Goal: Information Seeking & Learning: Check status

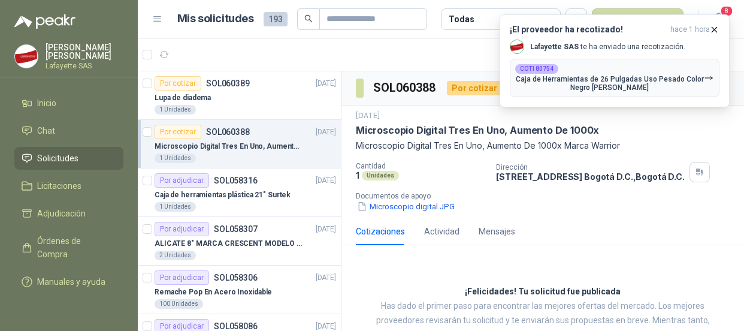
click at [88, 156] on li "Solicitudes" at bounding box center [69, 158] width 95 height 13
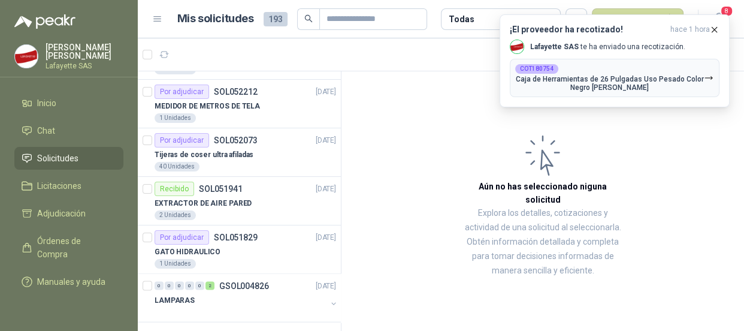
scroll to position [1990, 0]
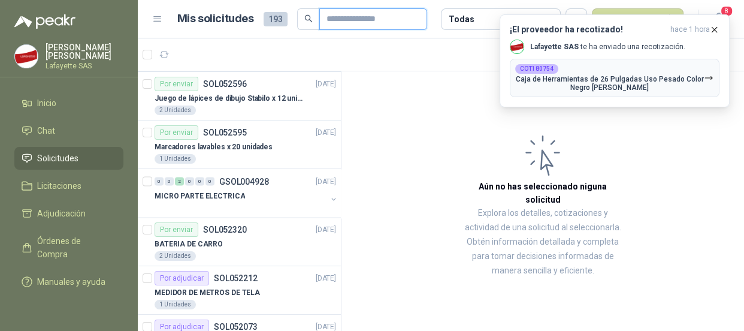
click at [385, 17] on input "text" at bounding box center [369, 19] width 84 height 20
click at [345, 18] on input "text" at bounding box center [369, 19] width 84 height 20
paste input "******"
type input "******"
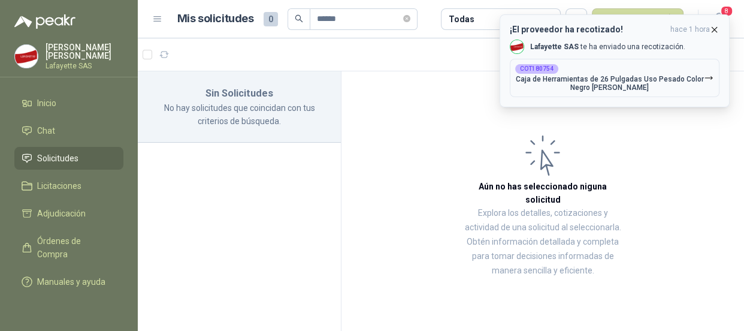
click at [714, 31] on icon "button" at bounding box center [715, 30] width 10 height 10
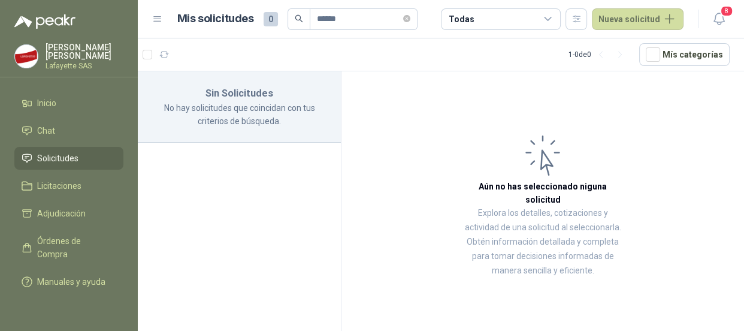
click at [508, 27] on div "Todas" at bounding box center [501, 19] width 120 height 22
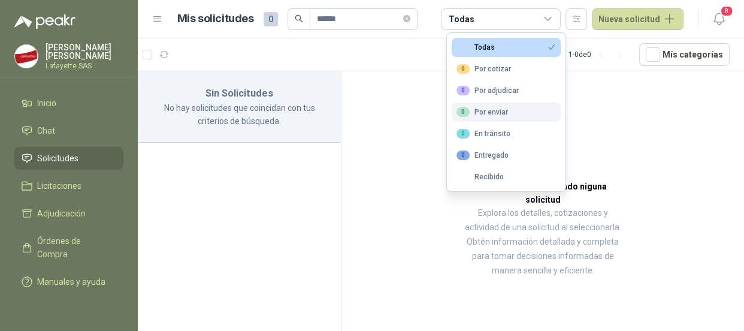
click at [496, 114] on div "0 Por enviar" at bounding box center [483, 112] width 52 height 10
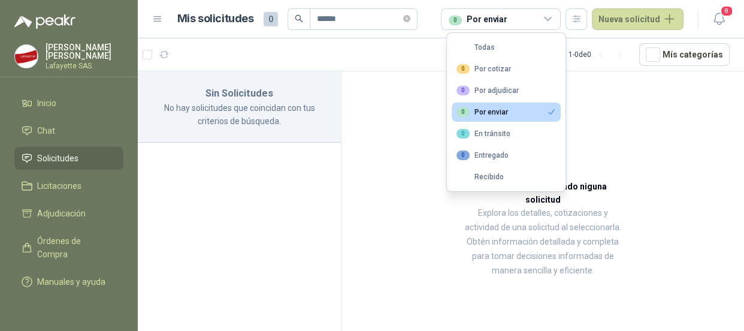
click at [85, 162] on li "Solicitudes" at bounding box center [69, 158] width 95 height 13
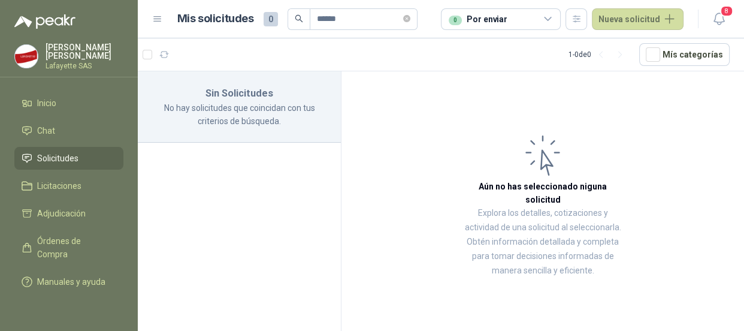
click at [54, 154] on span "Solicitudes" at bounding box center [57, 158] width 41 height 13
click at [50, 125] on span "Chat" at bounding box center [46, 130] width 18 height 13
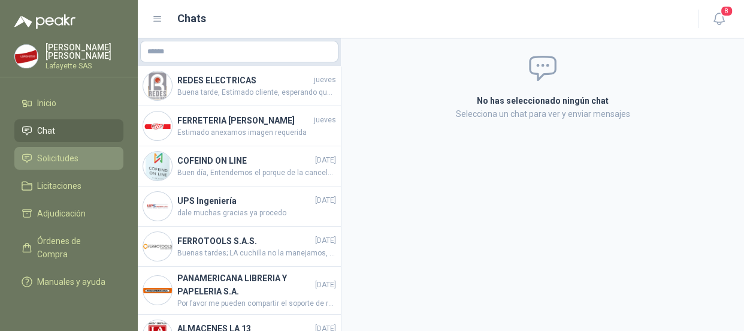
click at [48, 153] on span "Solicitudes" at bounding box center [57, 158] width 41 height 13
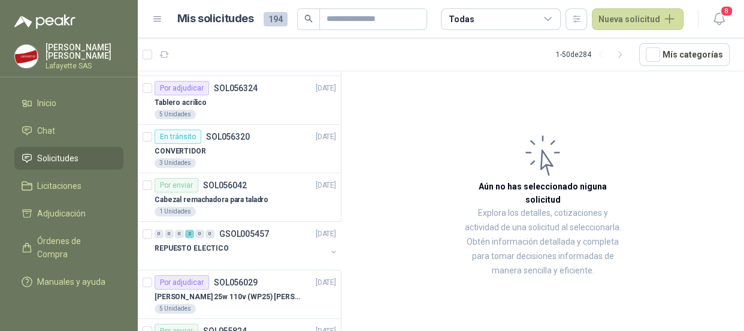
scroll to position [596, 0]
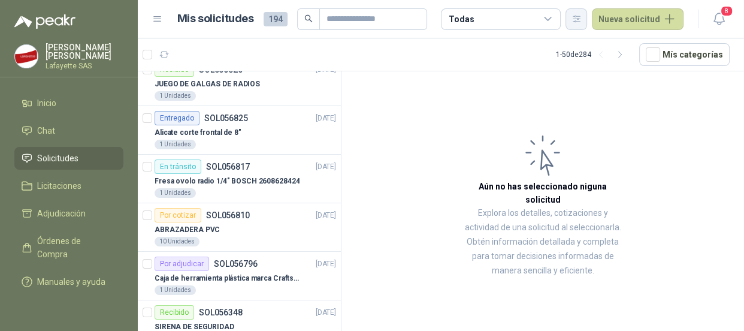
click at [580, 21] on icon "button" at bounding box center [577, 19] width 7 height 6
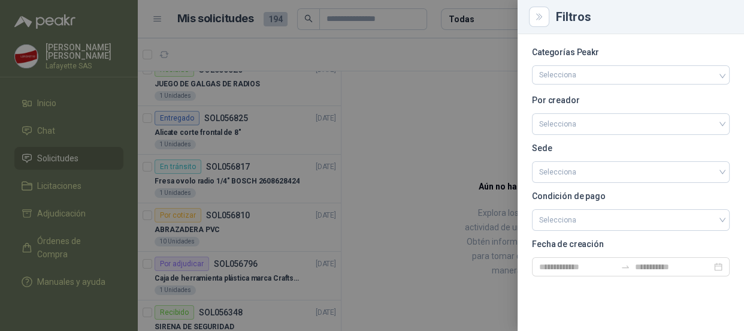
click at [435, 117] on div at bounding box center [372, 165] width 744 height 331
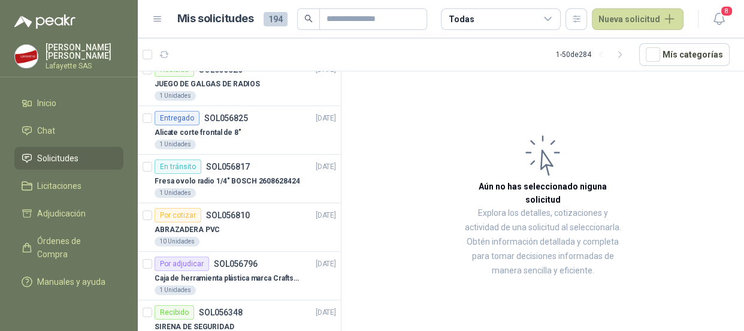
scroll to position [0, 0]
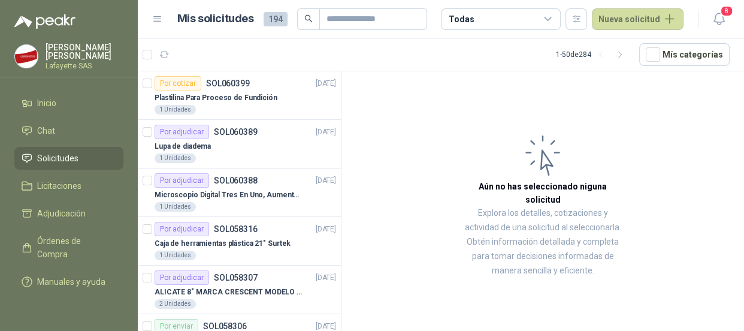
click at [269, 17] on span "194" at bounding box center [276, 19] width 24 height 14
click at [199, 13] on h1 "Mis solicitudes" at bounding box center [215, 18] width 77 height 17
click at [159, 52] on icon "button" at bounding box center [164, 55] width 10 height 10
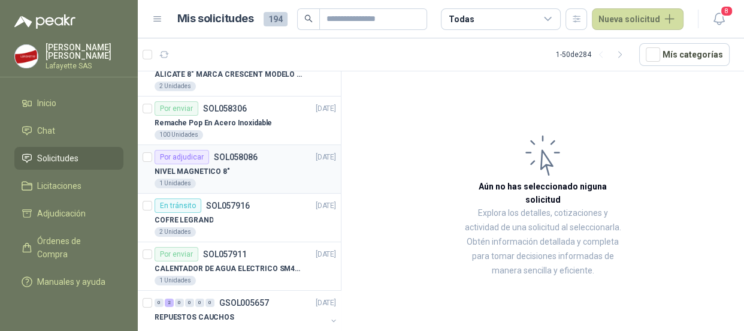
scroll to position [490, 0]
